Goal: Task Accomplishment & Management: Complete application form

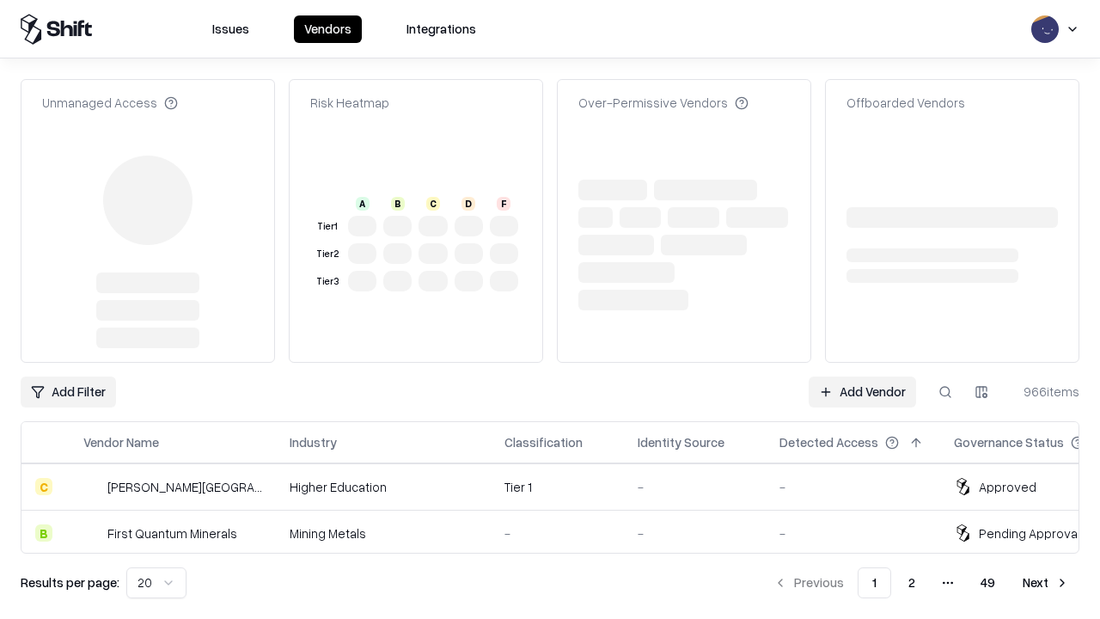
click at [862, 377] on link "Add Vendor" at bounding box center [862, 392] width 107 height 31
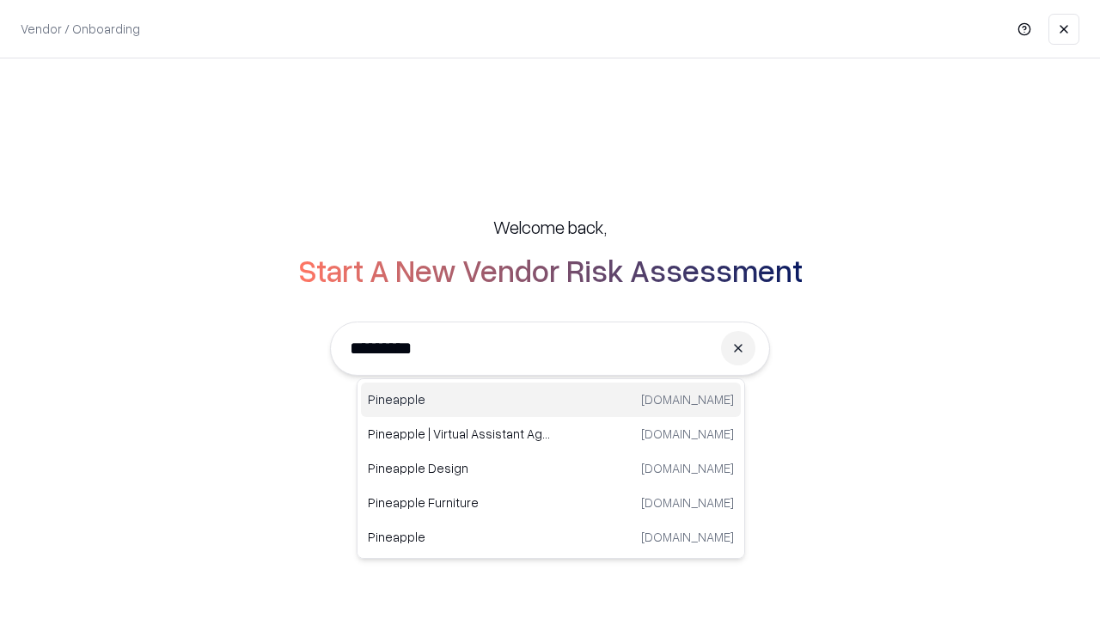
click at [551, 400] on div "Pineapple [DOMAIN_NAME]" at bounding box center [551, 400] width 380 height 34
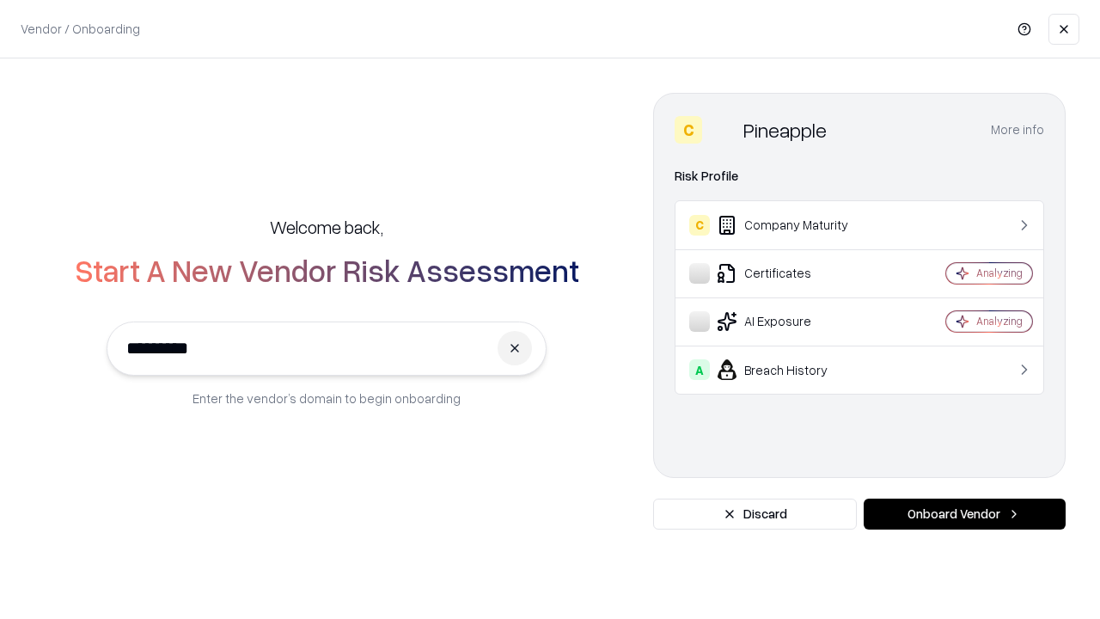
type input "*********"
click at [965, 514] on button "Onboard Vendor" at bounding box center [965, 514] width 202 height 31
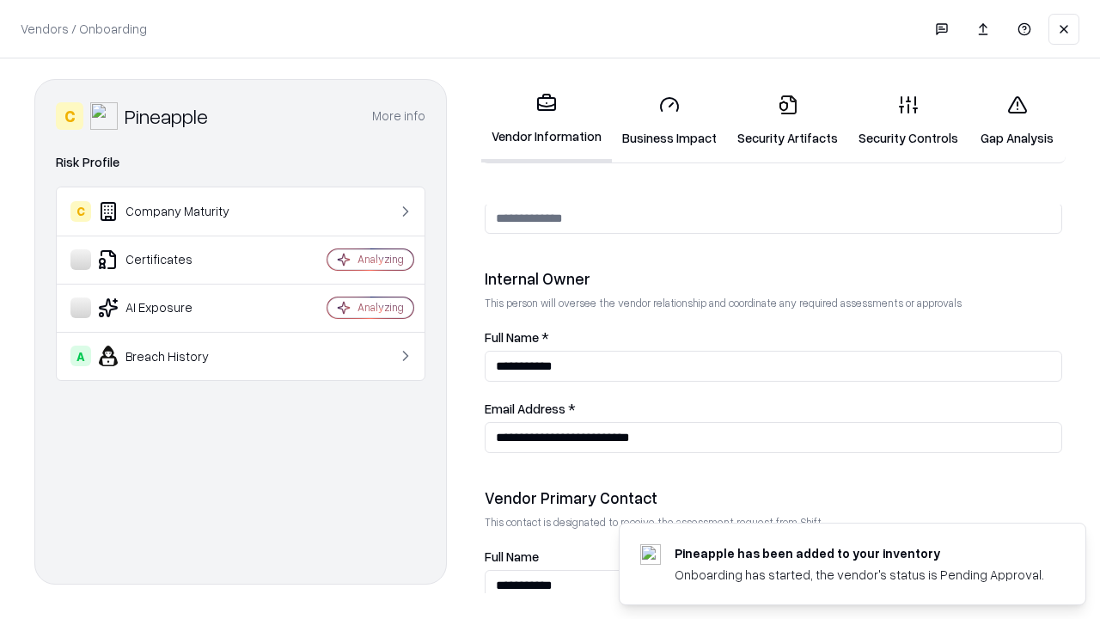
scroll to position [891, 0]
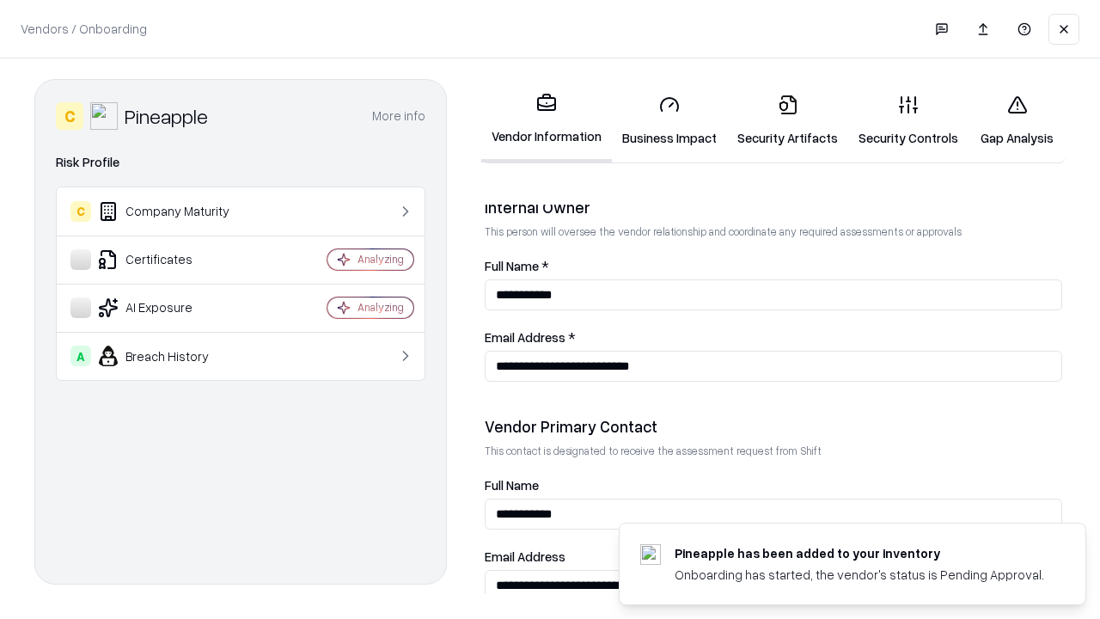
click at [670, 120] on link "Business Impact" at bounding box center [669, 121] width 115 height 80
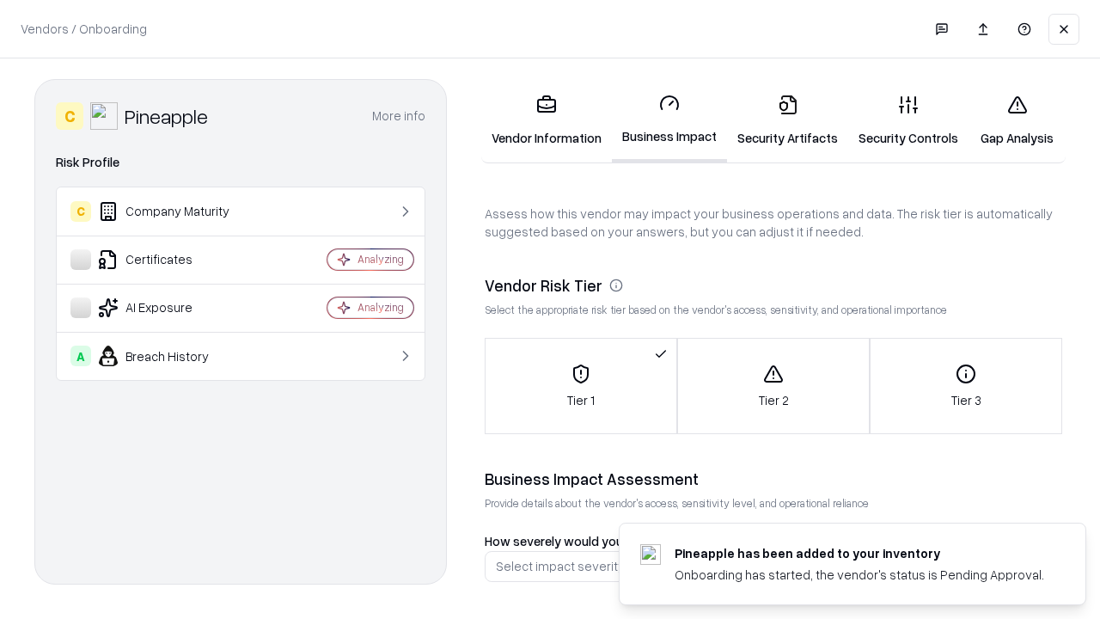
click at [1017, 120] on link "Gap Analysis" at bounding box center [1017, 121] width 97 height 80
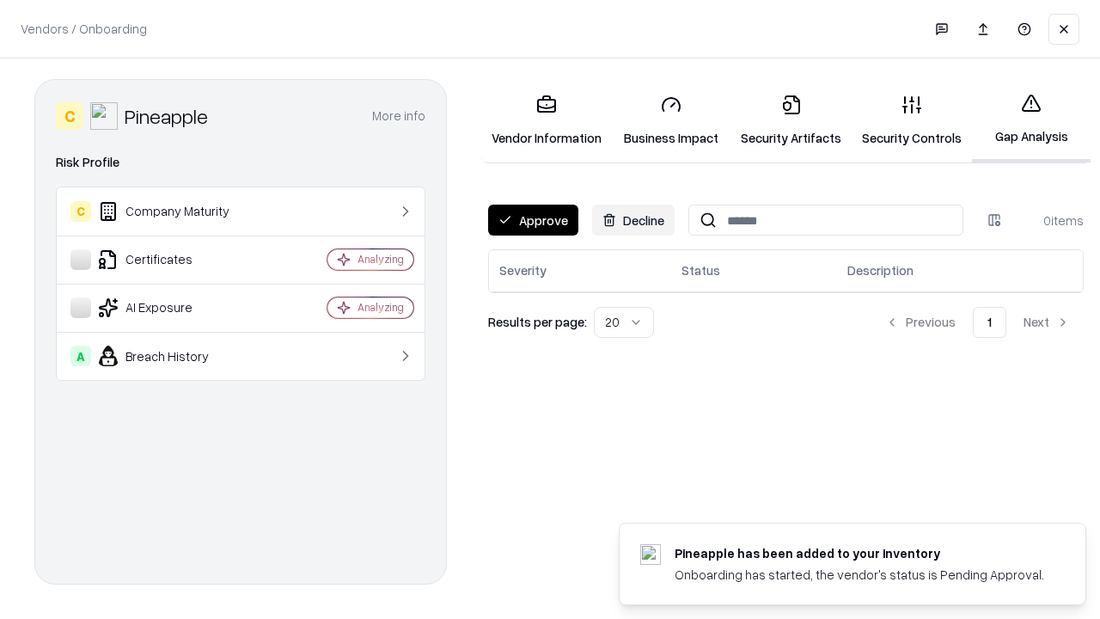
click at [533, 220] on button "Approve" at bounding box center [533, 220] width 90 height 31
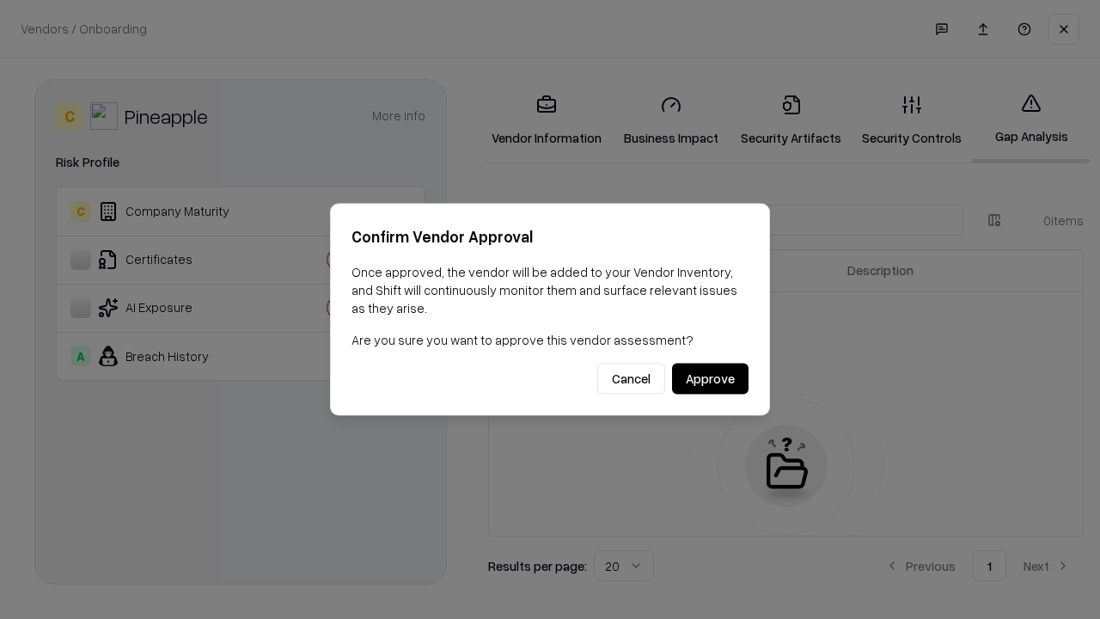
click at [710, 378] on button "Approve" at bounding box center [710, 379] width 77 height 31
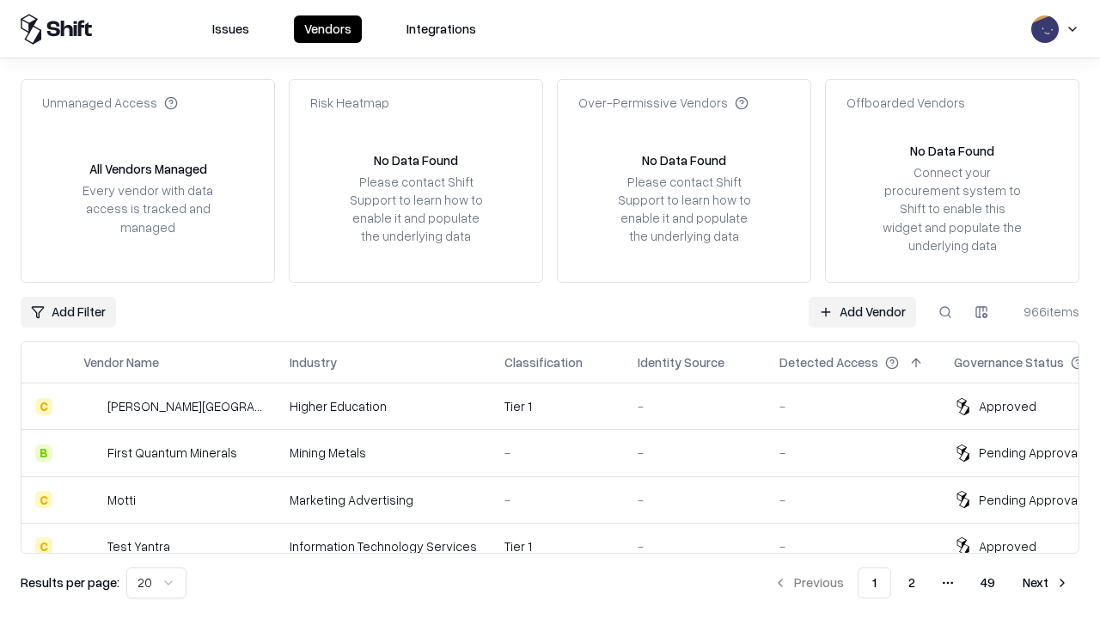
type input "*********"
click at [862, 311] on link "Add Vendor" at bounding box center [862, 312] width 107 height 31
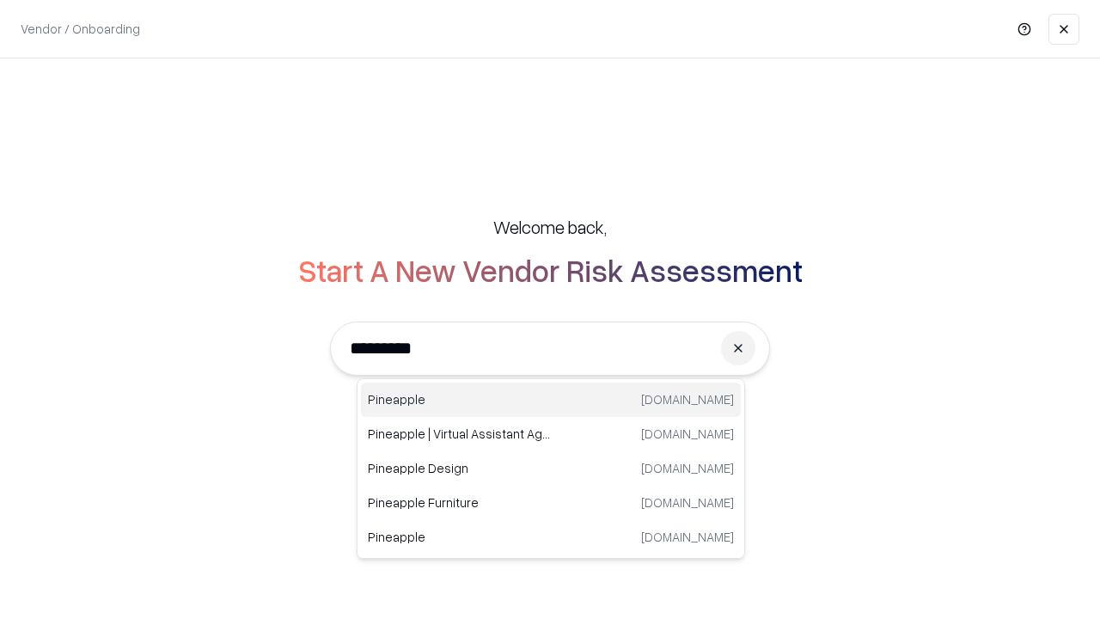
click at [551, 400] on div "Pineapple [DOMAIN_NAME]" at bounding box center [551, 400] width 380 height 34
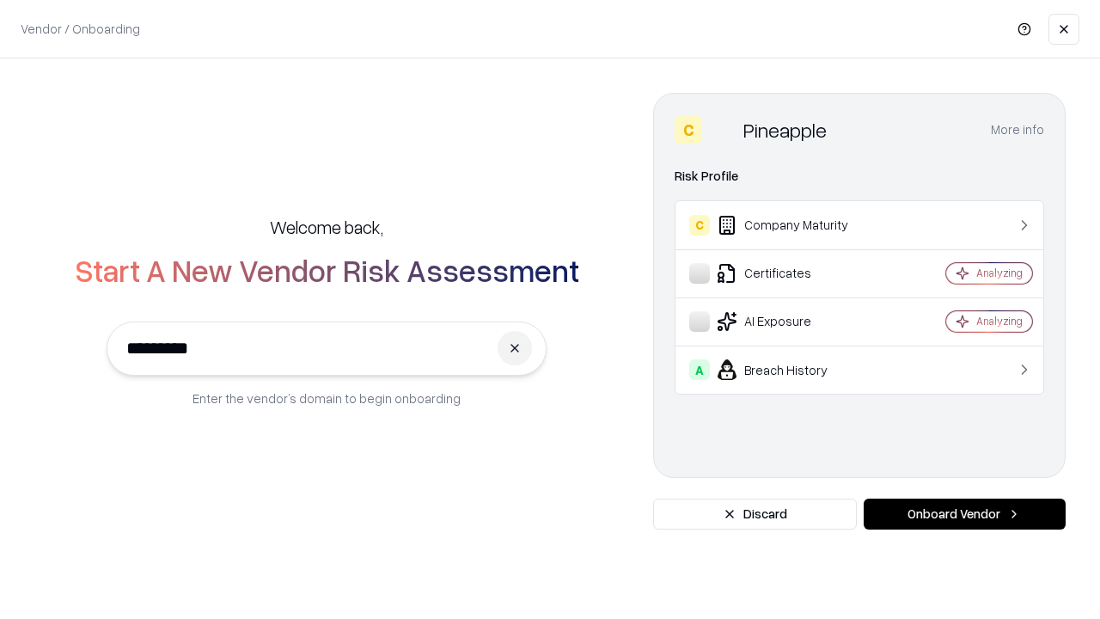
type input "*********"
click at [965, 514] on button "Onboard Vendor" at bounding box center [965, 514] width 202 height 31
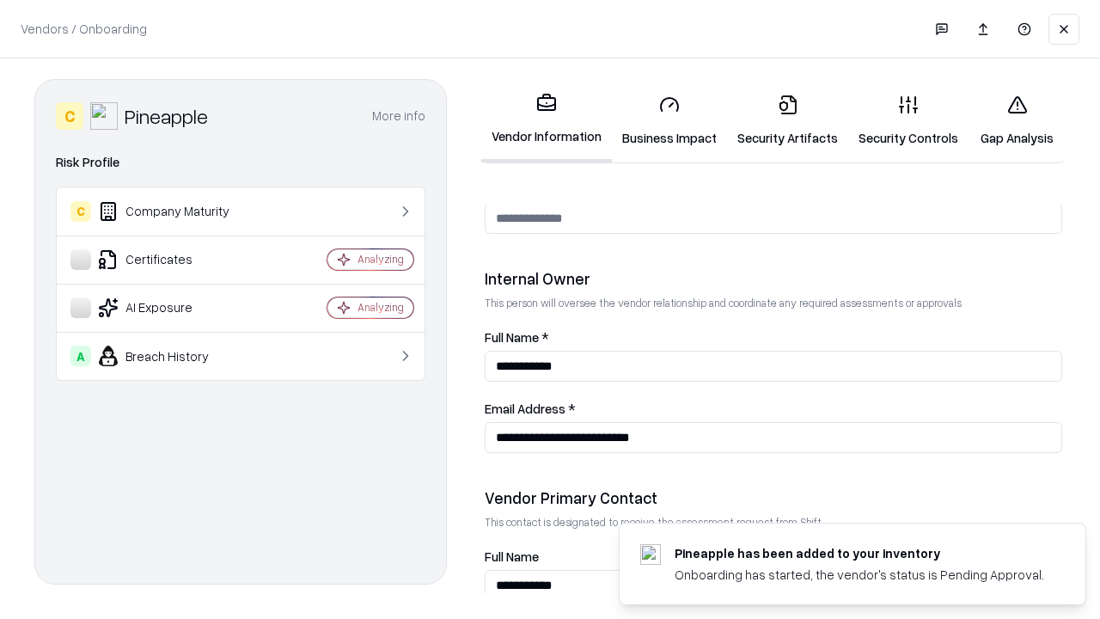
scroll to position [891, 0]
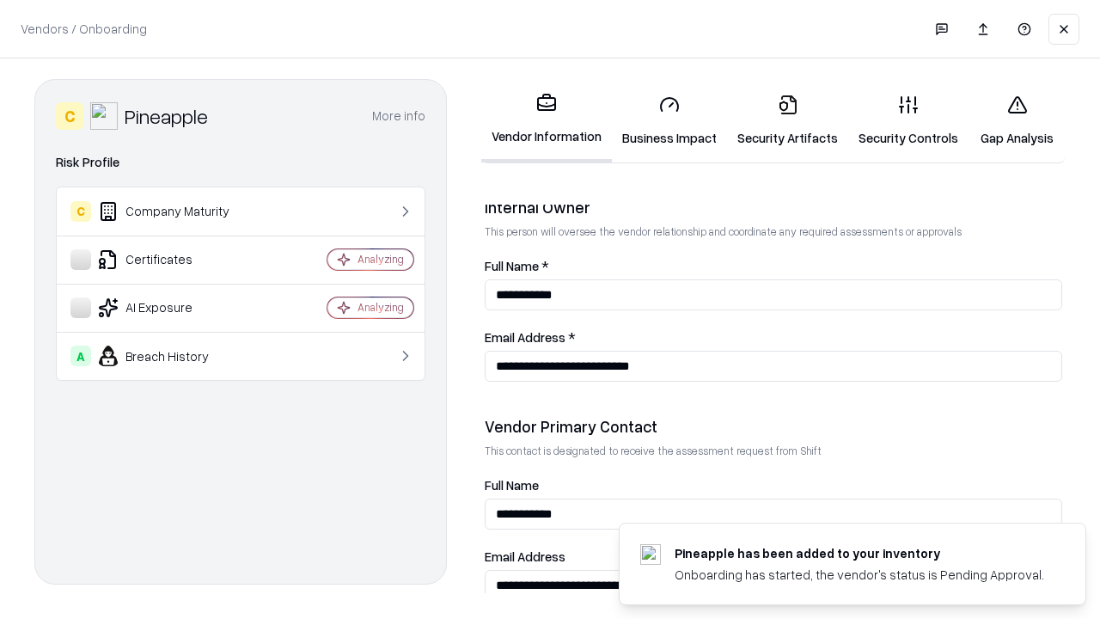
click at [1017, 120] on link "Gap Analysis" at bounding box center [1017, 121] width 97 height 80
